Goal: Find contact information: Find contact information

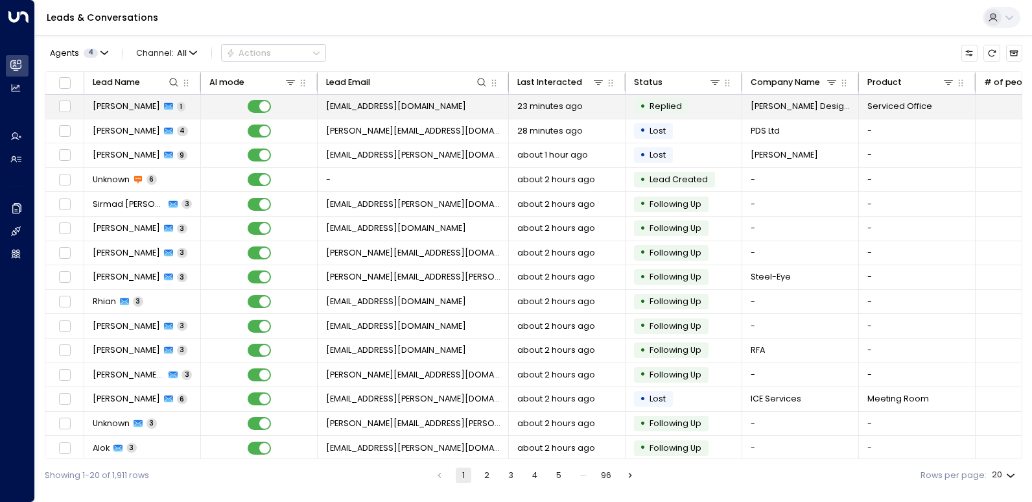
click at [143, 113] on td "[PERSON_NAME] 1" at bounding box center [142, 107] width 117 height 24
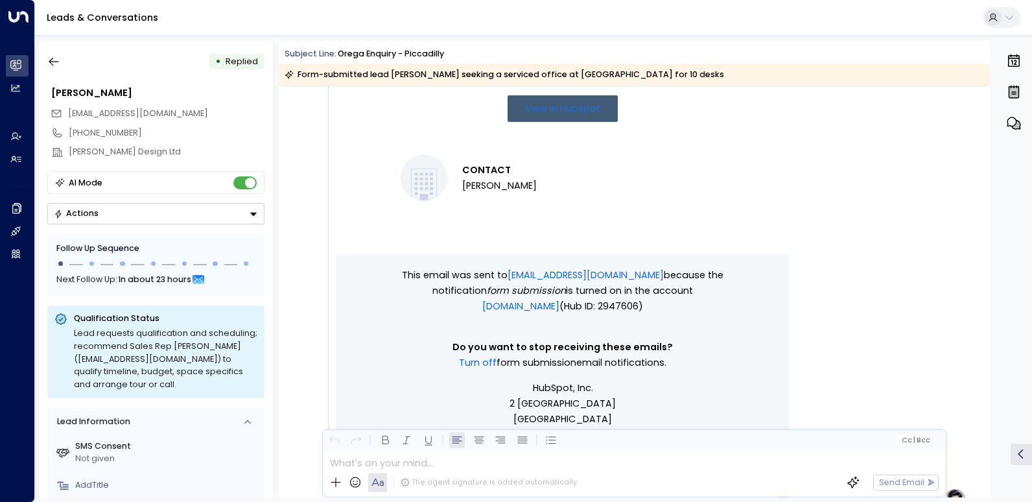
scroll to position [610, 0]
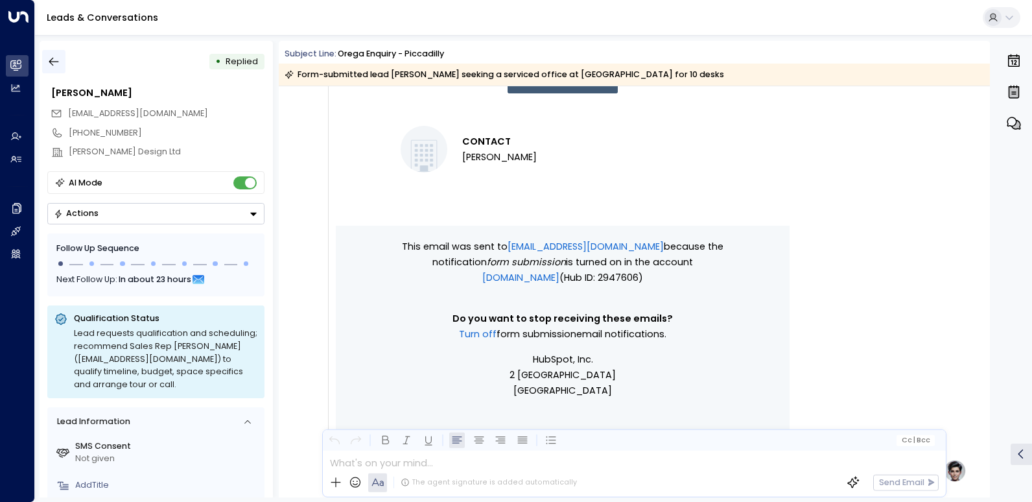
click at [55, 61] on icon "button" at bounding box center [53, 61] width 13 height 13
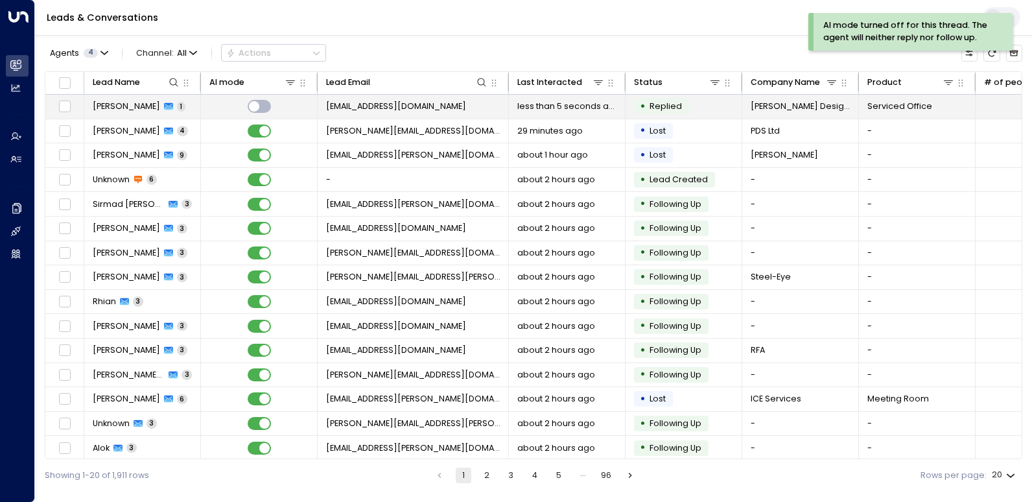
click at [139, 109] on span "[PERSON_NAME]" at bounding box center [126, 107] width 67 height 12
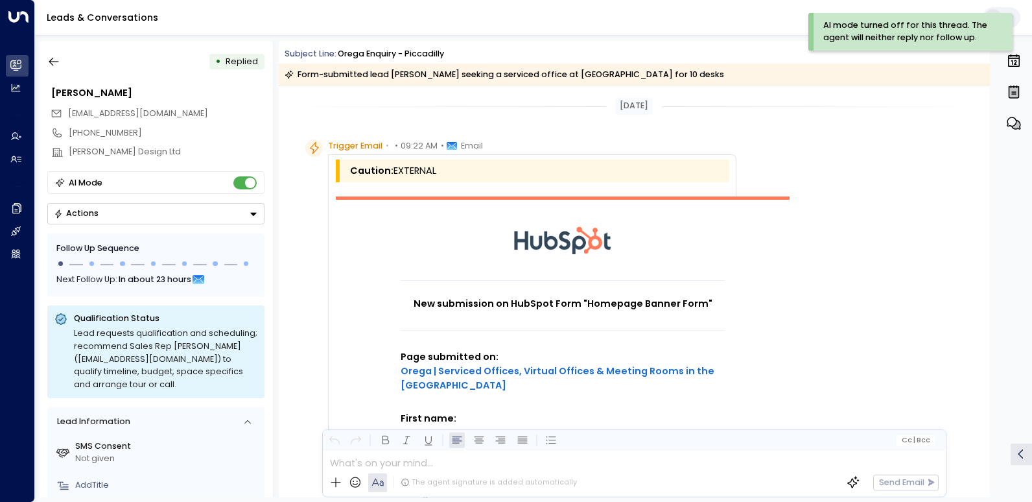
click at [139, 109] on span "[EMAIL_ADDRESS][DOMAIN_NAME]" at bounding box center [138, 113] width 140 height 11
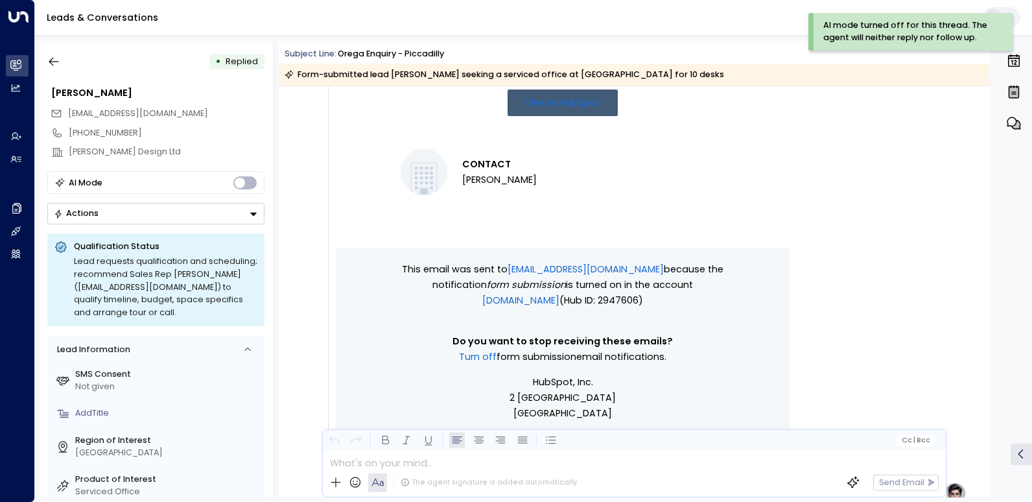
drag, startPoint x: 631, startPoint y: 341, endPoint x: 656, endPoint y: 337, distance: 24.9
click at [645, 349] on p "Turn off Form submission email notifications." at bounding box center [563, 357] width 324 height 16
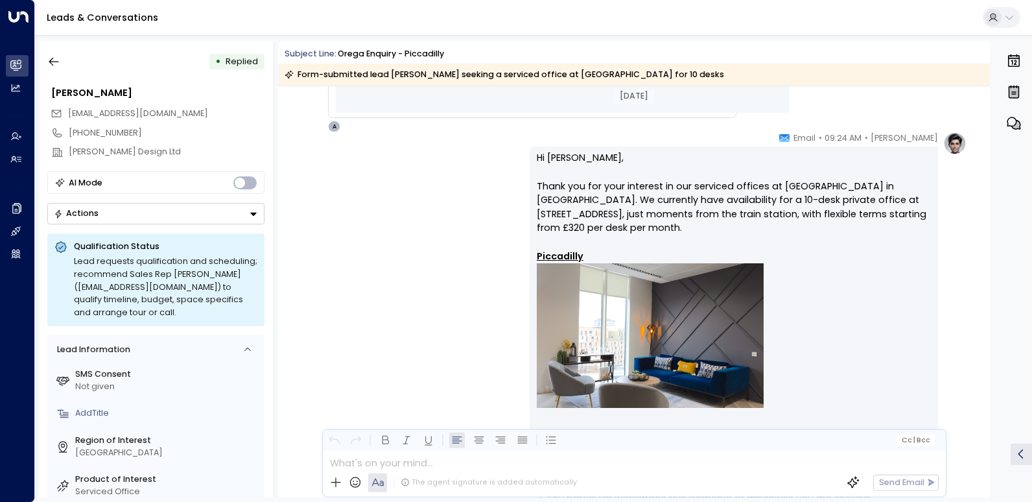
scroll to position [873, 0]
